Goal: Task Accomplishment & Management: Complete application form

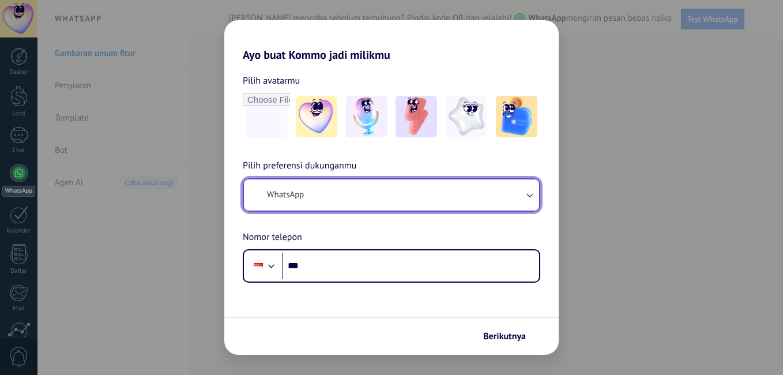
click at [338, 194] on button "WhatsApp" at bounding box center [391, 194] width 295 height 31
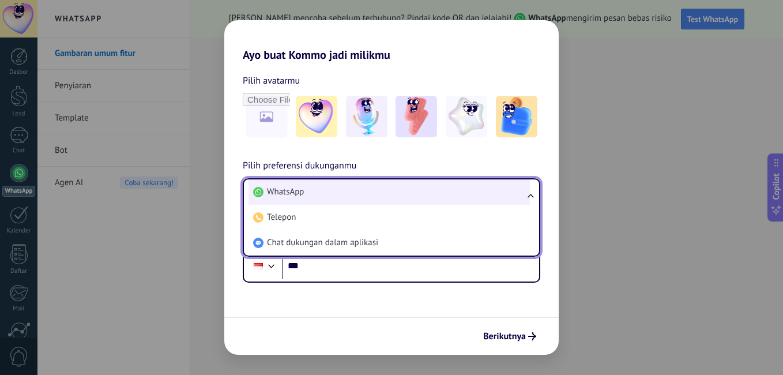
click at [297, 190] on span "WhatsApp" at bounding box center [285, 192] width 37 height 12
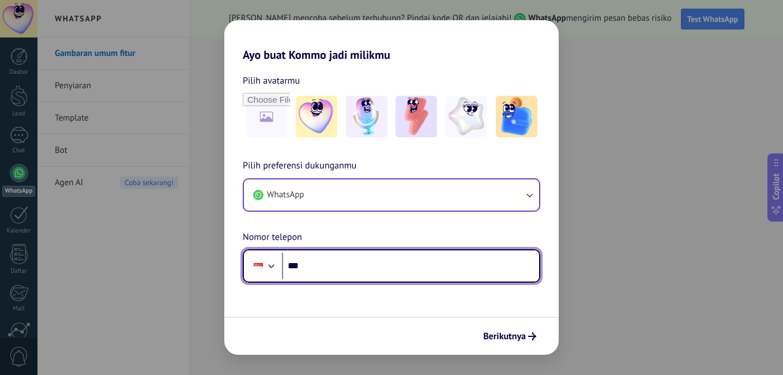
click at [346, 264] on input "***" at bounding box center [410, 265] width 257 height 27
type input "**********"
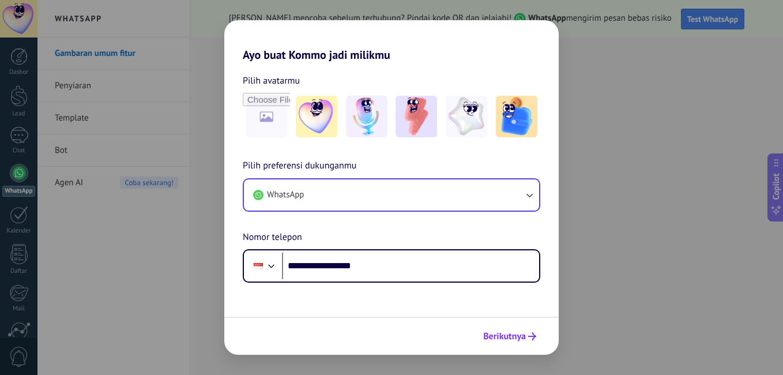
click at [524, 335] on span "Berikutnya" at bounding box center [504, 336] width 43 height 8
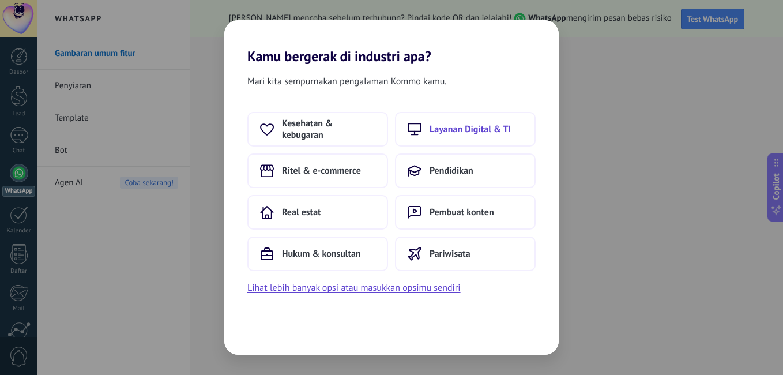
click at [463, 130] on span "Layanan Digital & TI" at bounding box center [469, 129] width 81 height 12
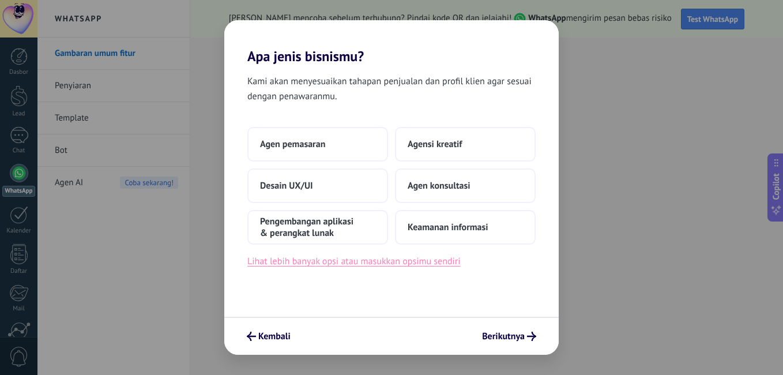
click at [356, 263] on button "Lihat lebih banyak opsi atau masukkan opsimu sendiri" at bounding box center [353, 261] width 213 height 15
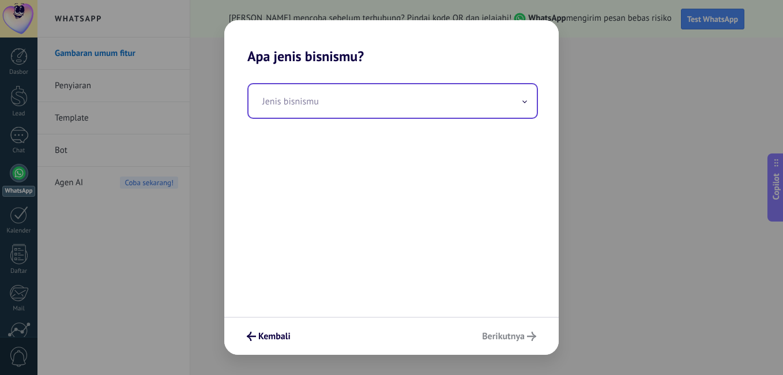
click at [526, 104] on span at bounding box center [524, 101] width 6 height 11
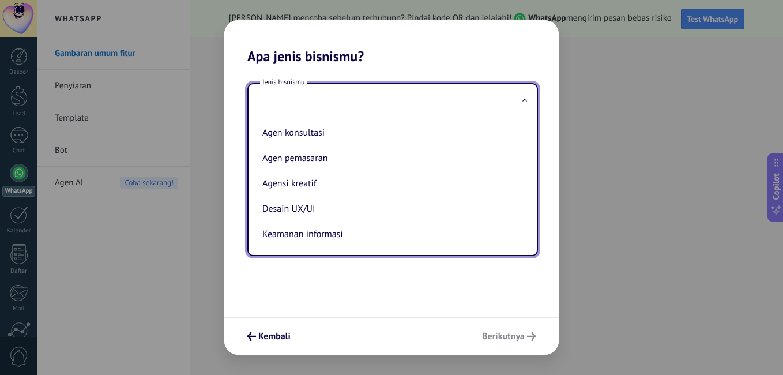
click at [369, 104] on input "text" at bounding box center [392, 100] width 288 height 33
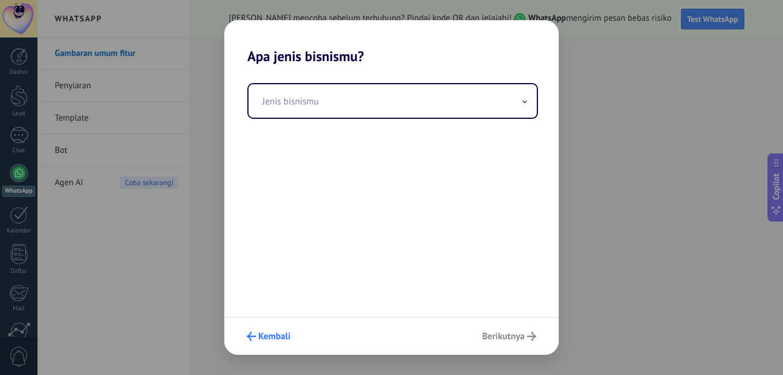
click at [286, 332] on span "Kembali" at bounding box center [274, 336] width 32 height 8
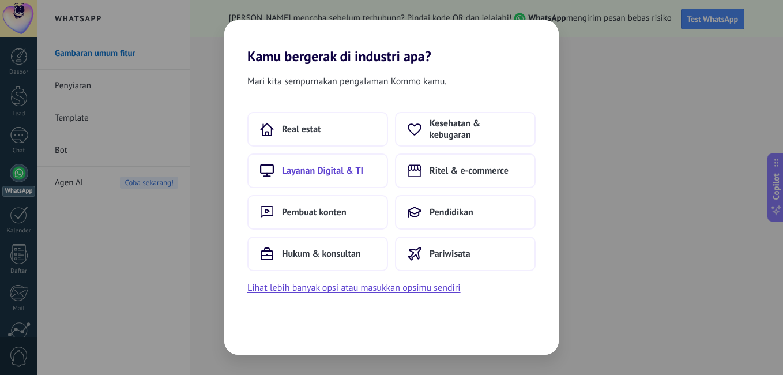
click at [321, 171] on span "Layanan Digital & TI" at bounding box center [322, 171] width 81 height 12
